Goal: Communication & Community: Share content

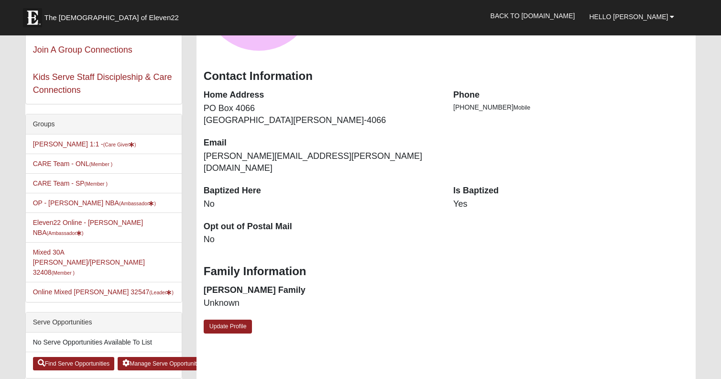
scroll to position [152, 0]
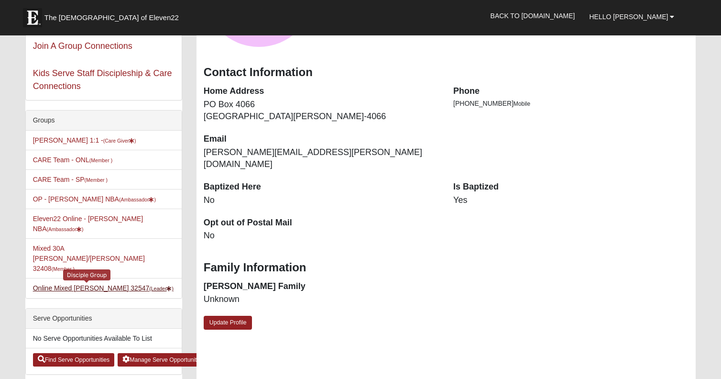
click at [103, 284] on link "Online Mixed [PERSON_NAME] 32547 (Leader )" at bounding box center [103, 288] width 141 height 8
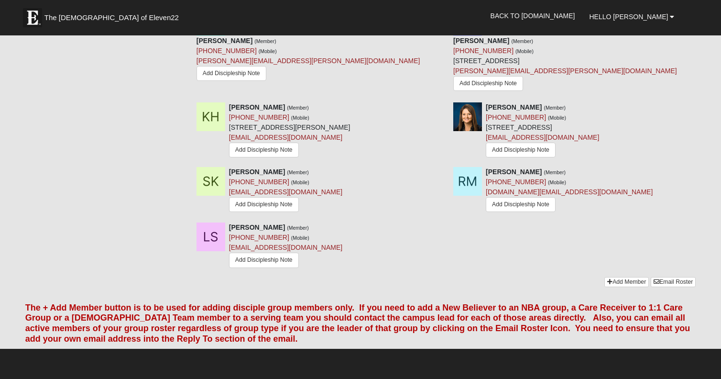
scroll to position [693, 0]
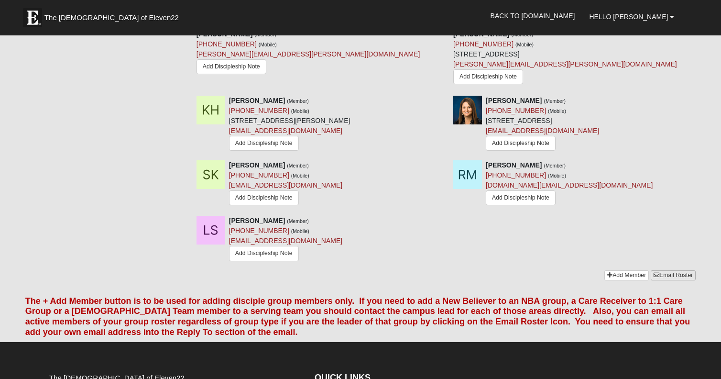
click at [671, 270] on link "Email Roster" at bounding box center [672, 275] width 45 height 10
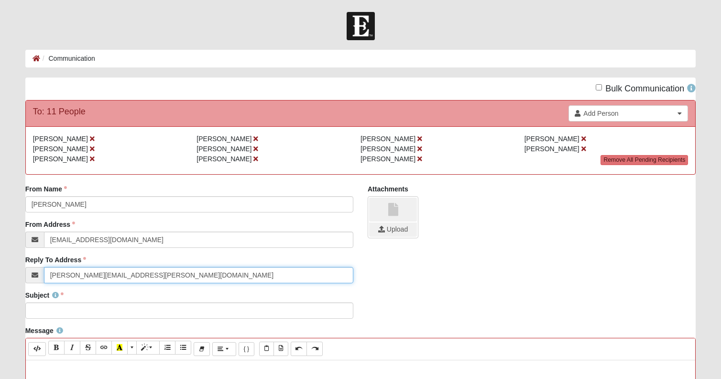
type input "[PERSON_NAME][EMAIL_ADDRESS][PERSON_NAME][DOMAIN_NAME]"
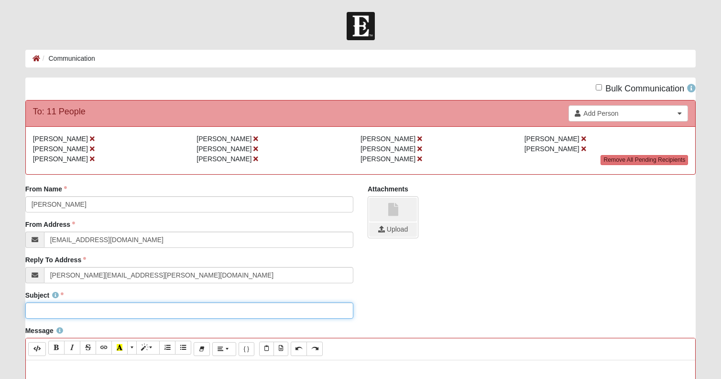
click at [88, 313] on input "Subject" at bounding box center [189, 310] width 328 height 16
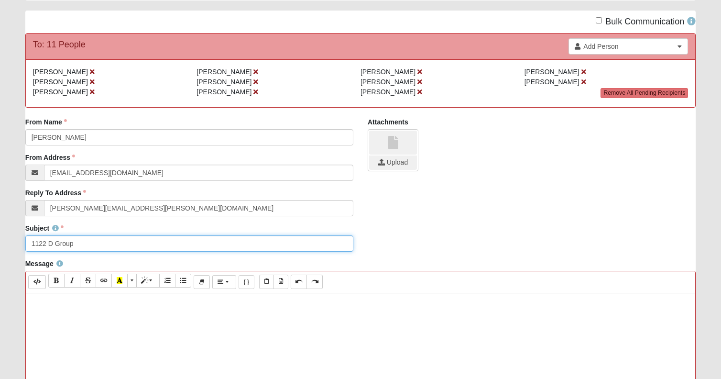
scroll to position [75, 0]
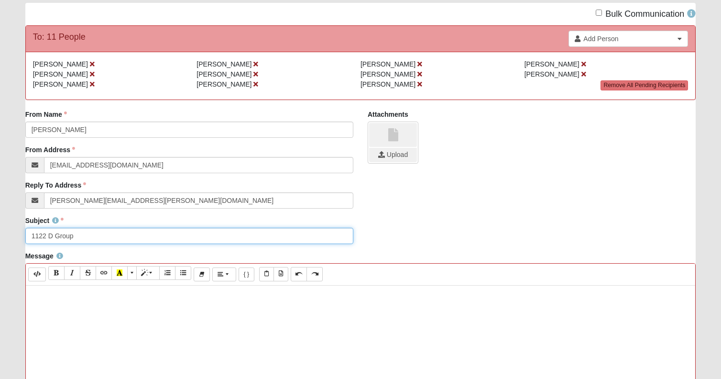
type input "1122 D Group"
paste div
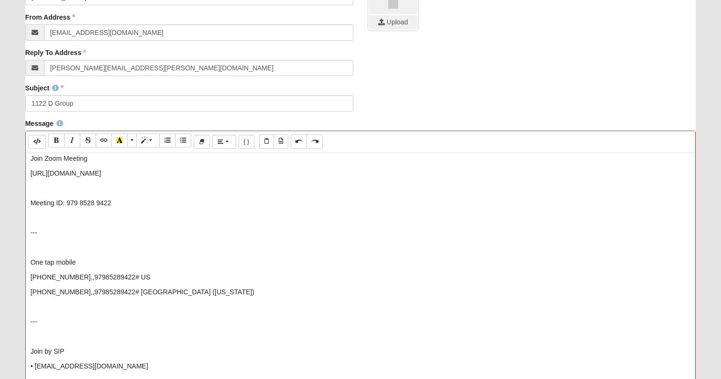
scroll to position [225, 0]
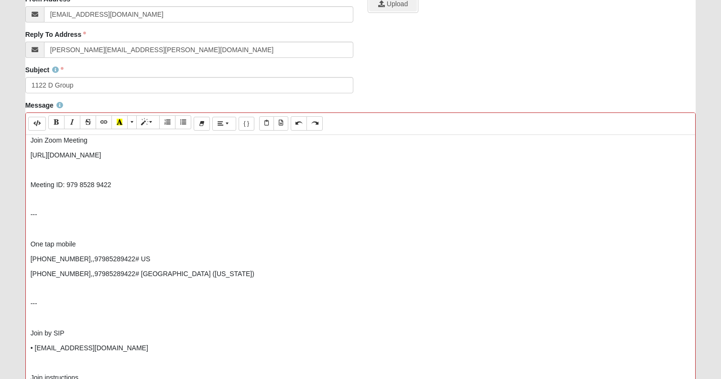
click at [31, 244] on p "One tap mobile" at bounding box center [361, 244] width 660 height 10
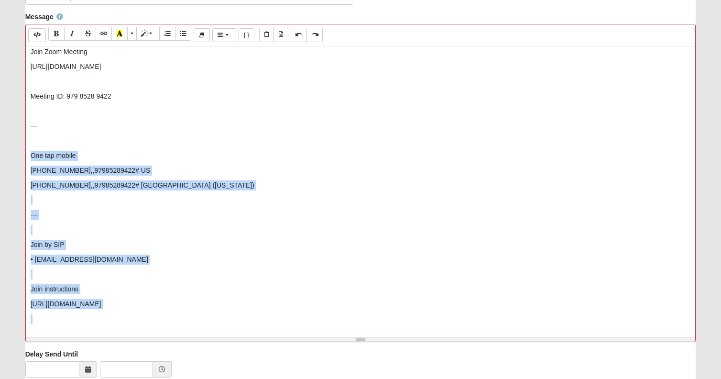
scroll to position [383, 0]
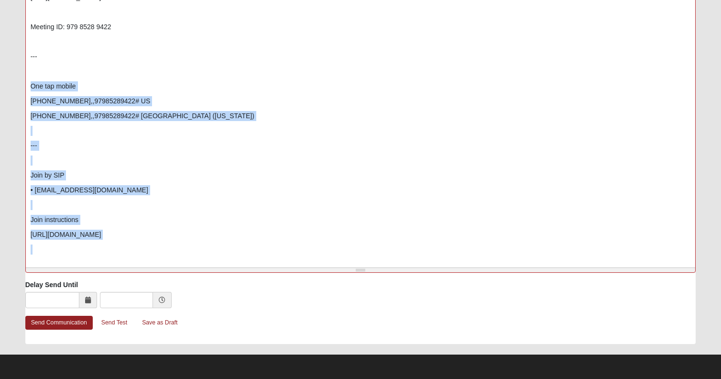
drag, startPoint x: 31, startPoint y: 244, endPoint x: 129, endPoint y: 411, distance: 194.3
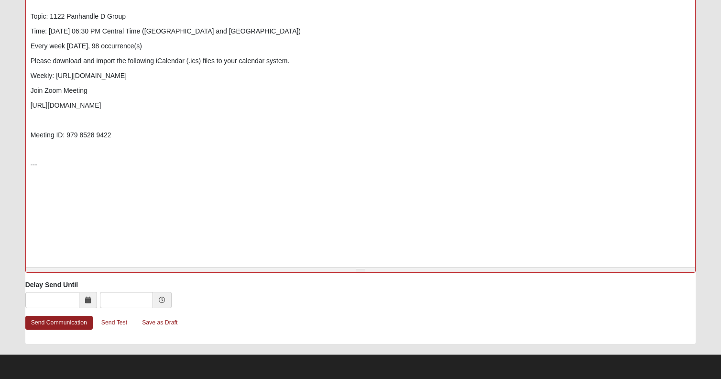
click at [86, 303] on icon at bounding box center [88, 299] width 6 height 7
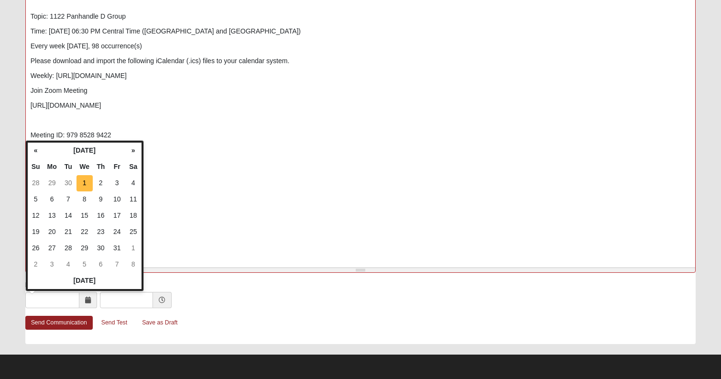
click at [84, 184] on td "1" at bounding box center [84, 183] width 16 height 16
type input "10/01/2025"
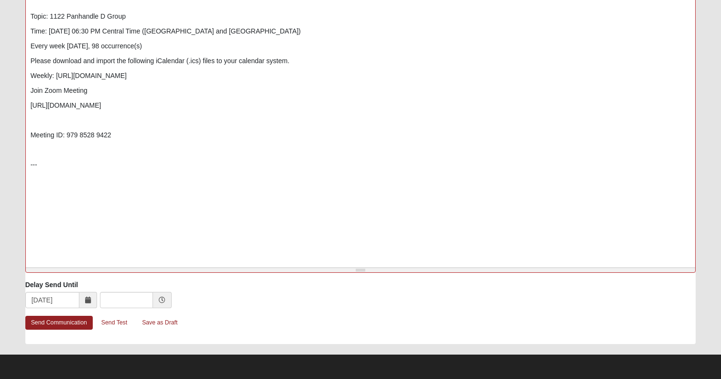
click at [161, 300] on icon at bounding box center [162, 299] width 7 height 7
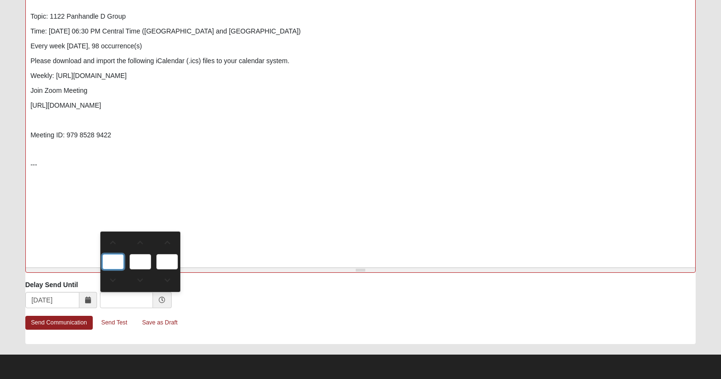
click at [120, 259] on input "text" at bounding box center [113, 261] width 22 height 15
type input "0:00 AM"
type input "0"
type input "00"
type input "AM"
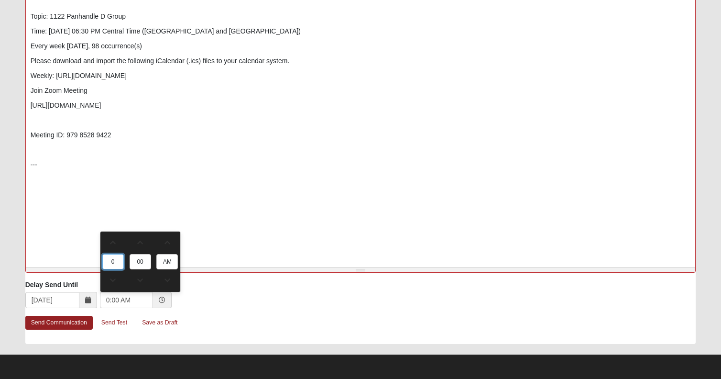
type input "1"
type input "1:00 AM"
type input "10"
type input "10:00 AM"
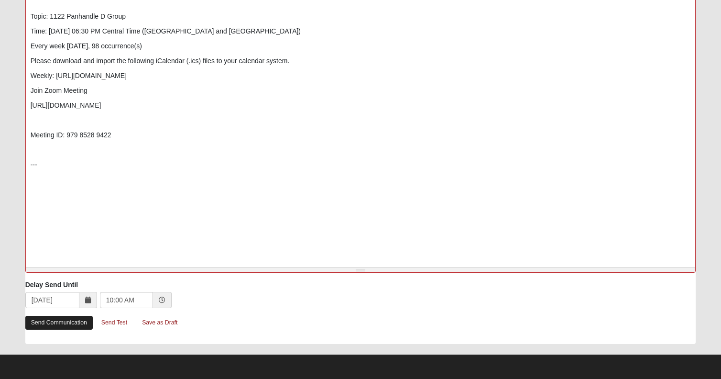
click at [74, 322] on link "Send Communication" at bounding box center [58, 322] width 67 height 14
